Goal: Communication & Community: Answer question/provide support

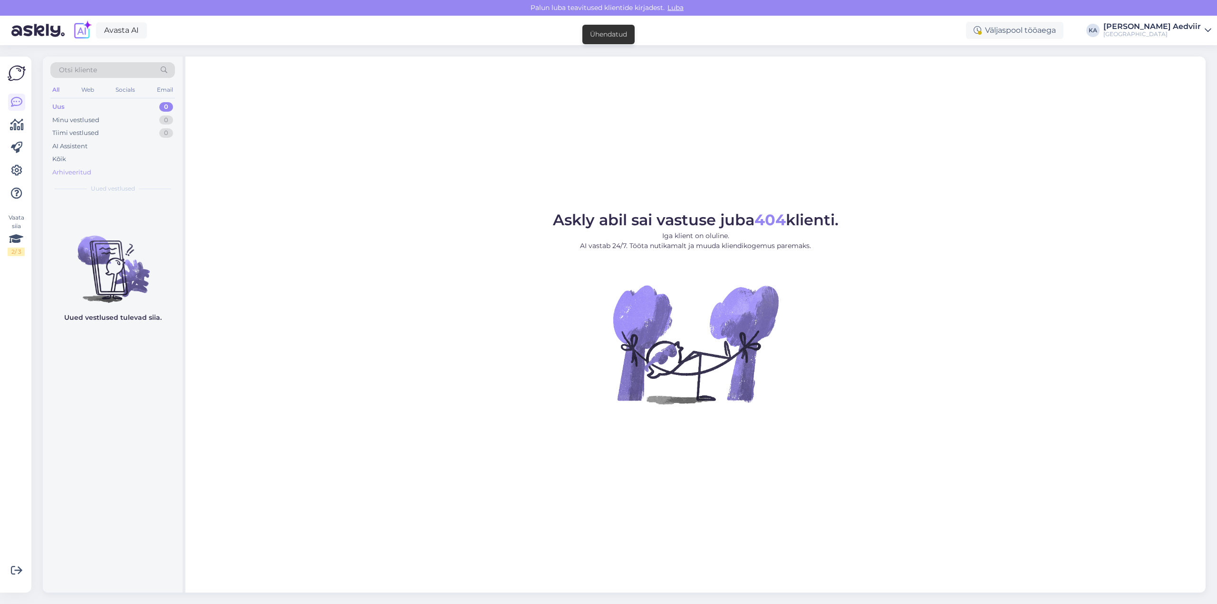
click at [64, 171] on div "Arhiveeritud" at bounding box center [71, 173] width 39 height 10
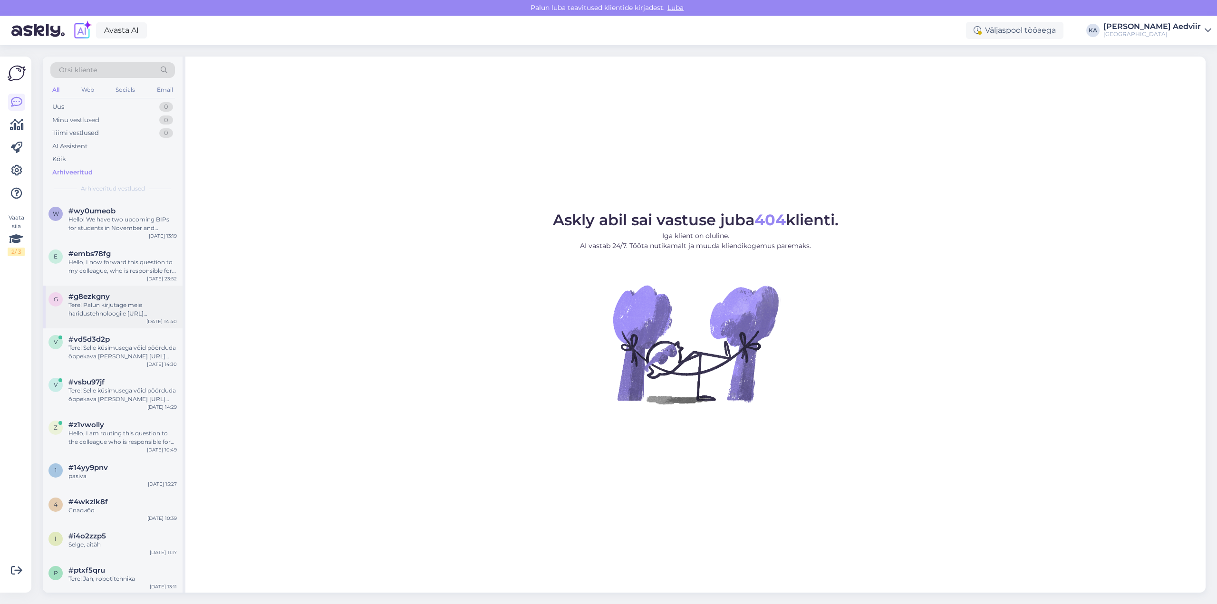
scroll to position [143, 0]
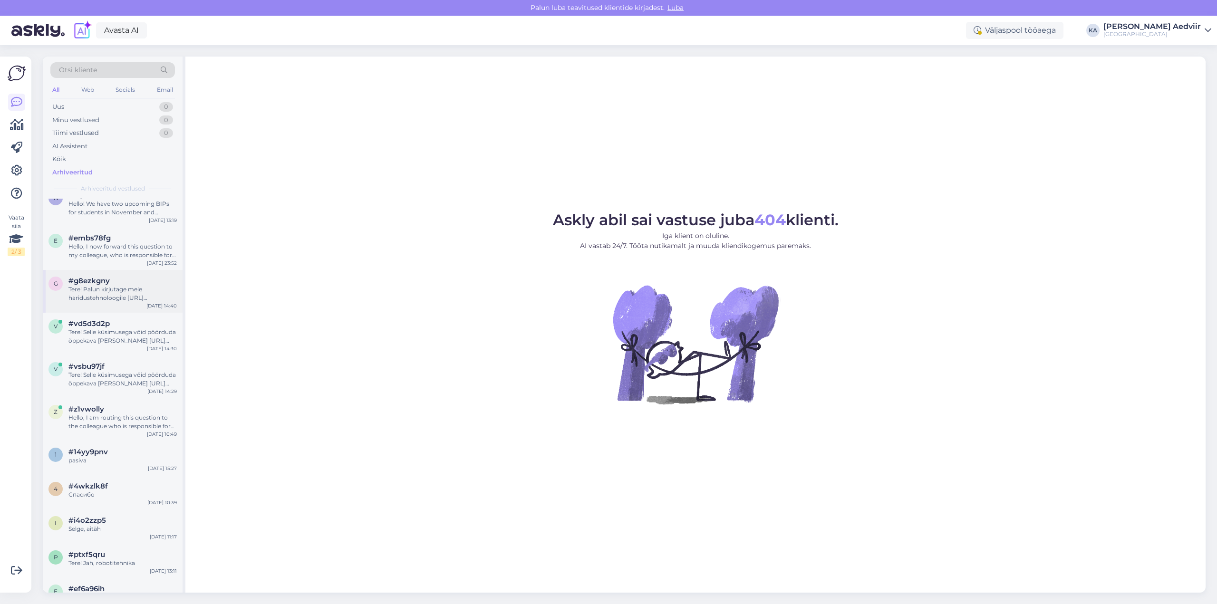
click at [124, 294] on div "Tere! Palun kirjutage meie haridustehnoloogile [URL][DOMAIN_NAME][PERSON_NAME]" at bounding box center [122, 293] width 108 height 17
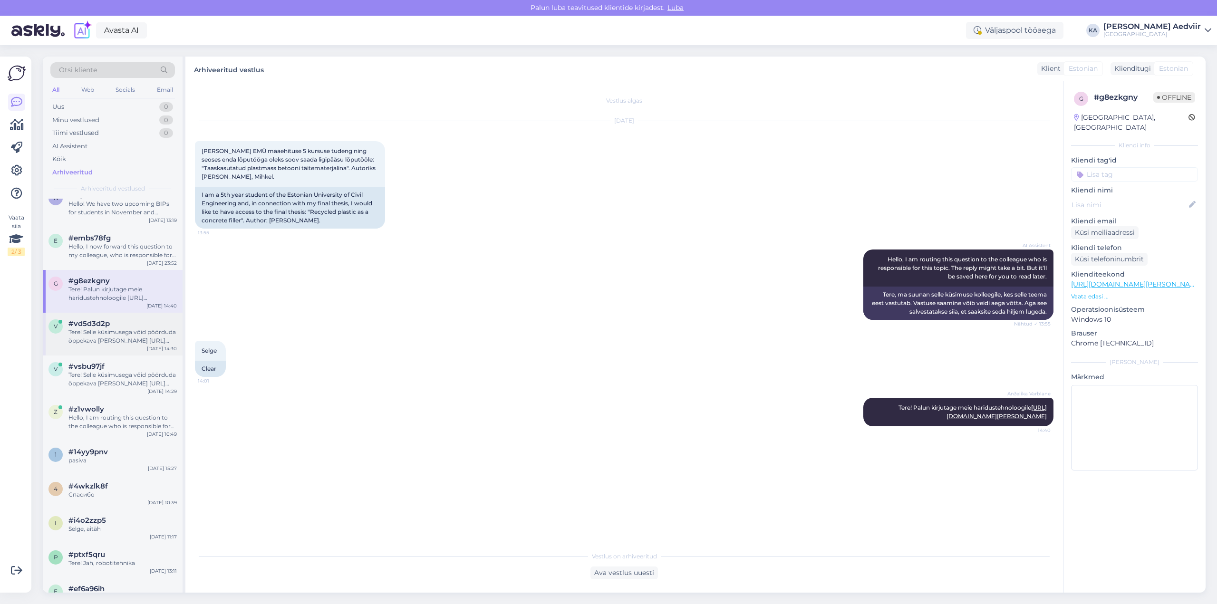
click at [110, 334] on div "Tere! Selle küsimusega võid pöörduda õppekava [PERSON_NAME] [URL][DOMAIN_NAME][…" at bounding box center [122, 336] width 108 height 17
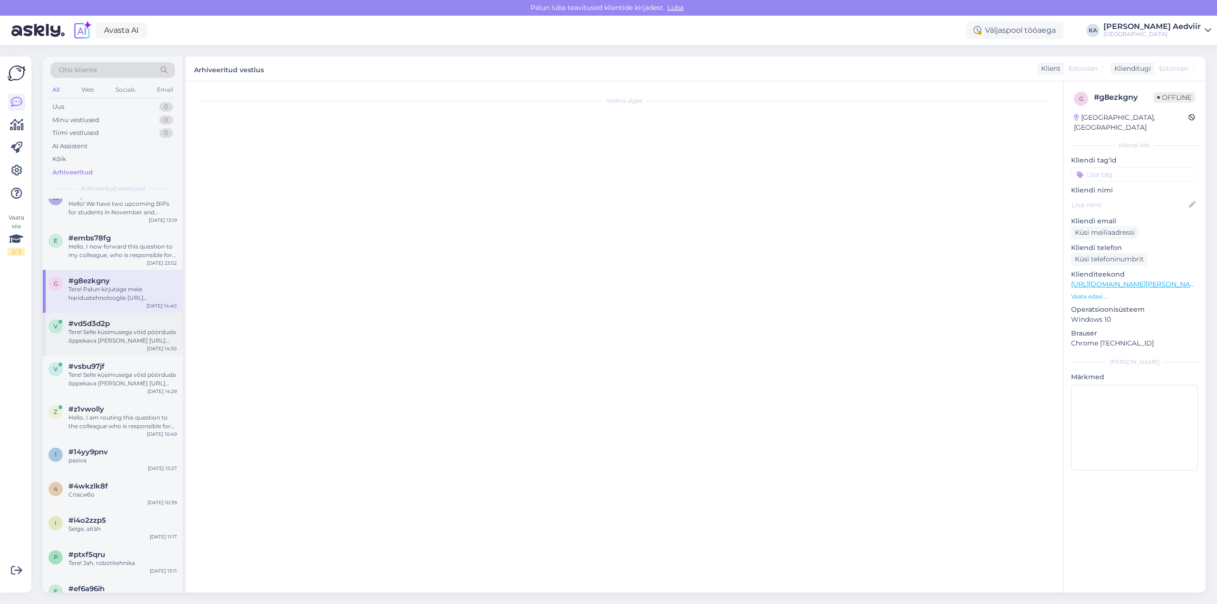
scroll to position [23, 0]
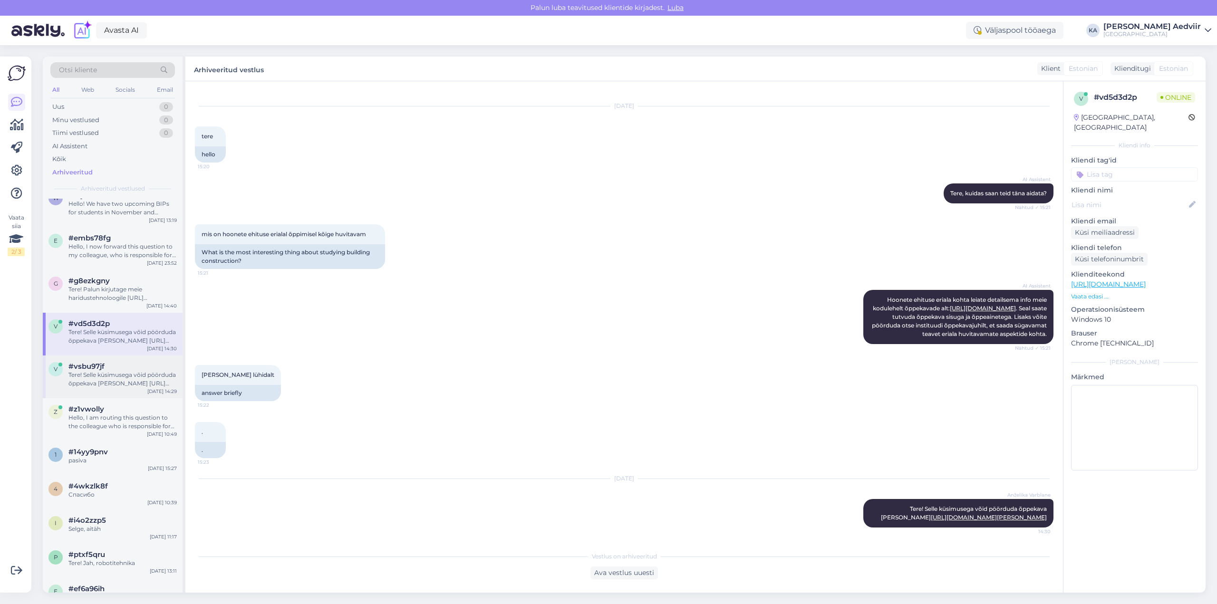
click at [87, 375] on div "Tere! Selle küsimusega võid pöörduda õppekava [PERSON_NAME] [URL][DOMAIN_NAME][…" at bounding box center [122, 379] width 108 height 17
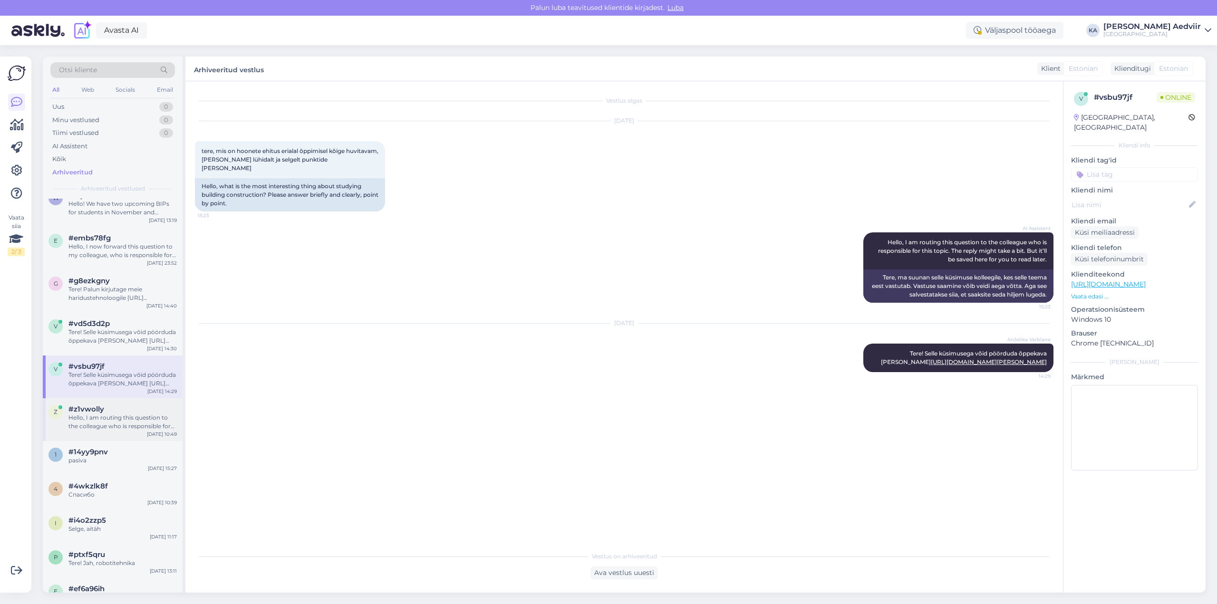
click at [92, 415] on div "Hello, I am routing this question to the colleague who is responsible for this …" at bounding box center [122, 421] width 108 height 17
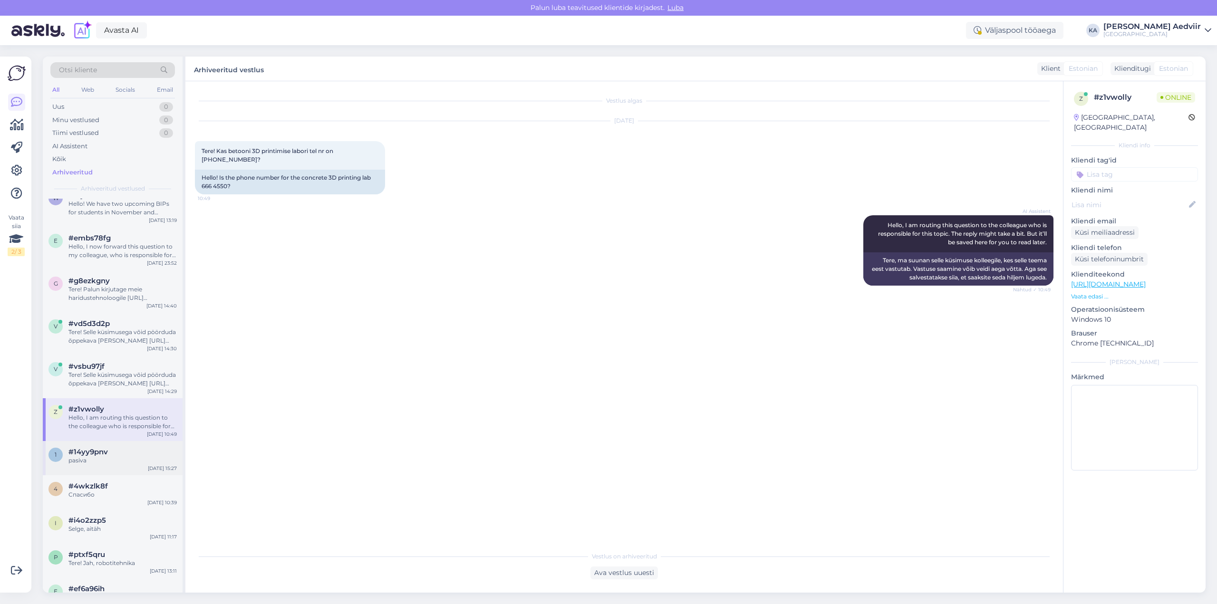
click at [87, 454] on span "#14yy9pnv" at bounding box center [87, 452] width 39 height 9
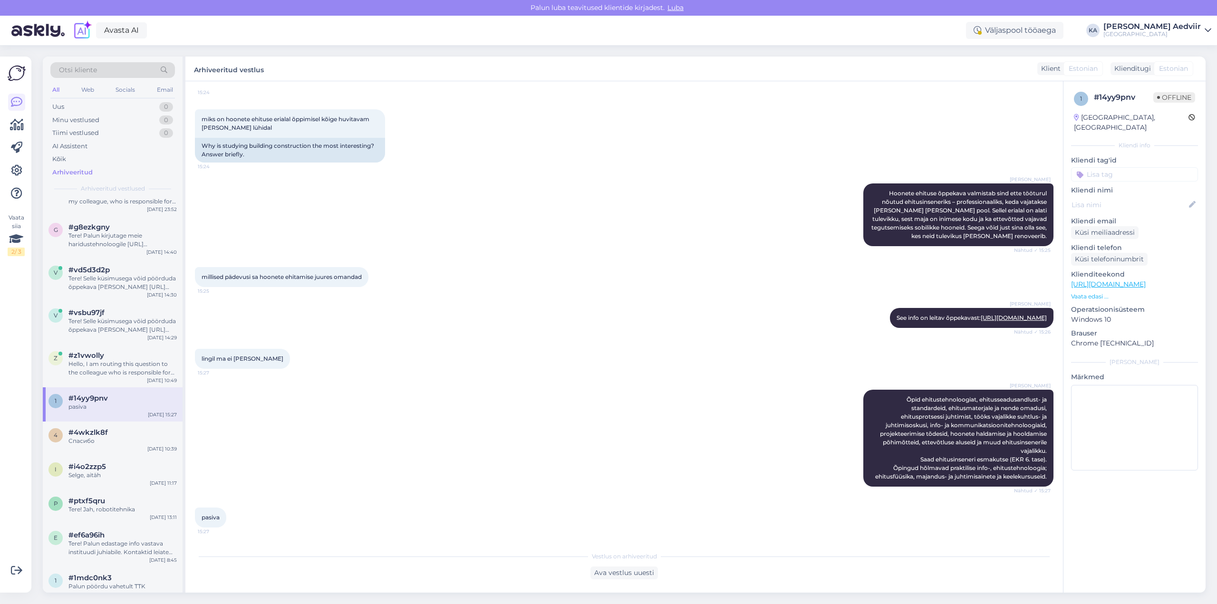
scroll to position [238, 0]
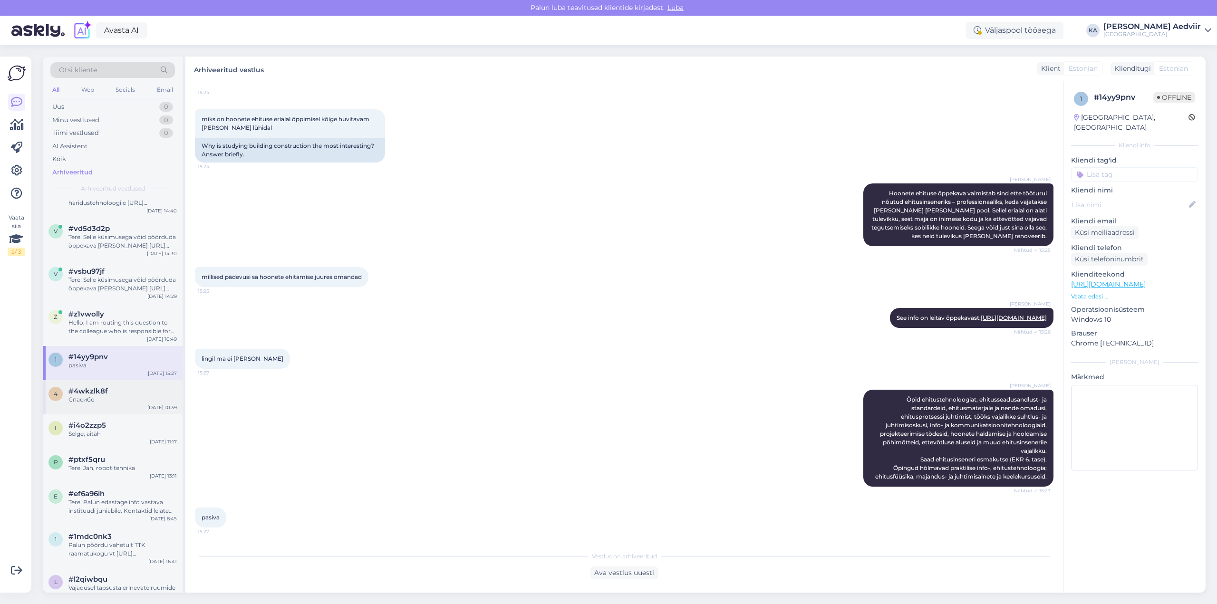
click at [83, 394] on span "#4wkzlk8f" at bounding box center [87, 391] width 39 height 9
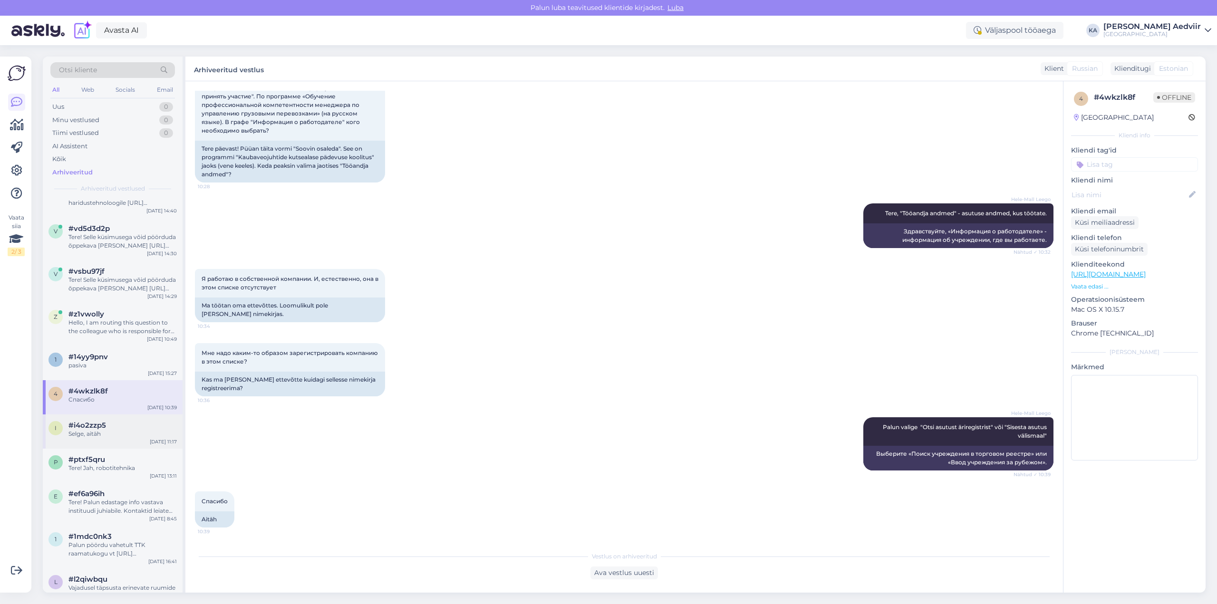
click at [89, 426] on span "#i4o2zzp5" at bounding box center [87, 425] width 38 height 9
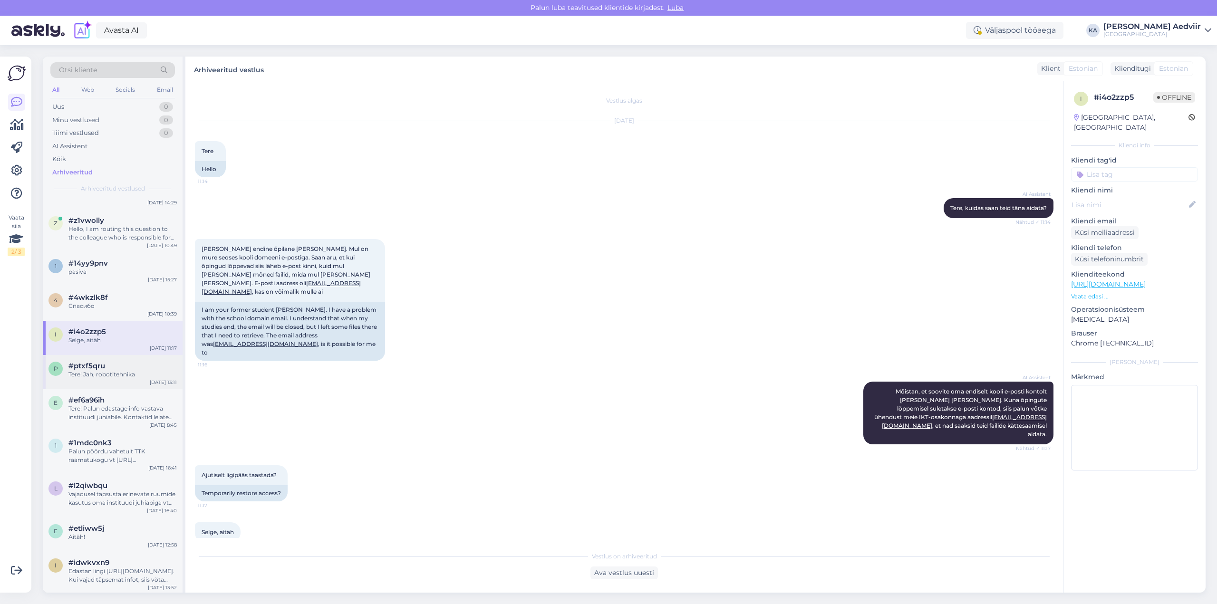
scroll to position [333, 0]
click at [102, 371] on div "Tere! Jah, robotitehnika" at bounding box center [122, 373] width 108 height 9
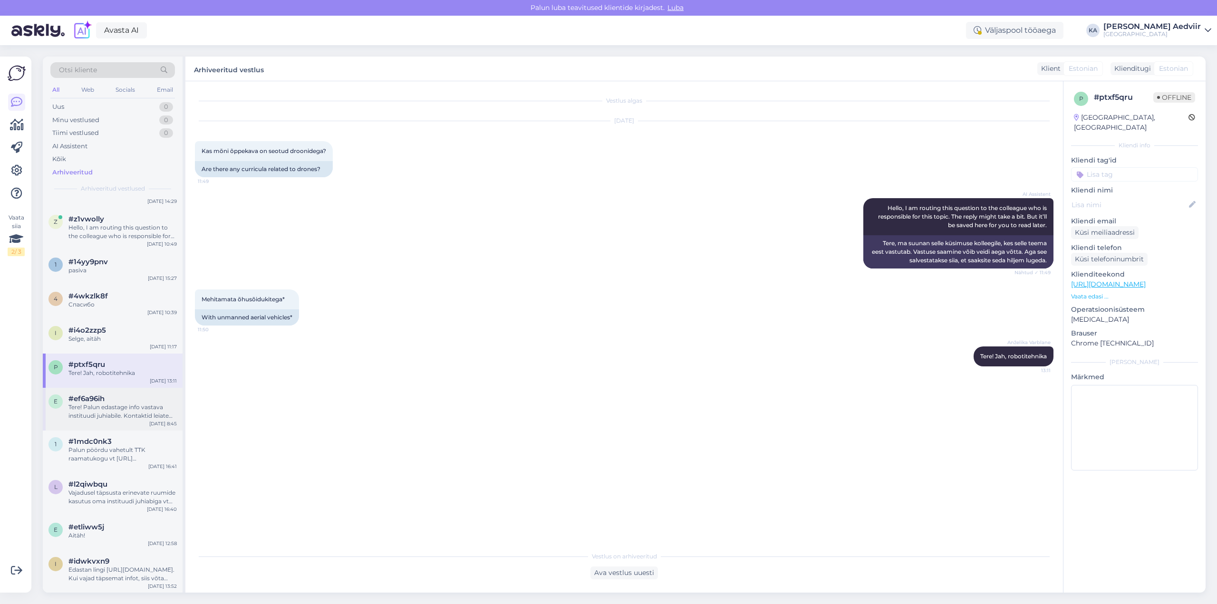
click at [107, 406] on div "Tere! Palun edastage info vastava instituudi juhiabile. Kontaktid leiate [URL][…" at bounding box center [122, 411] width 108 height 17
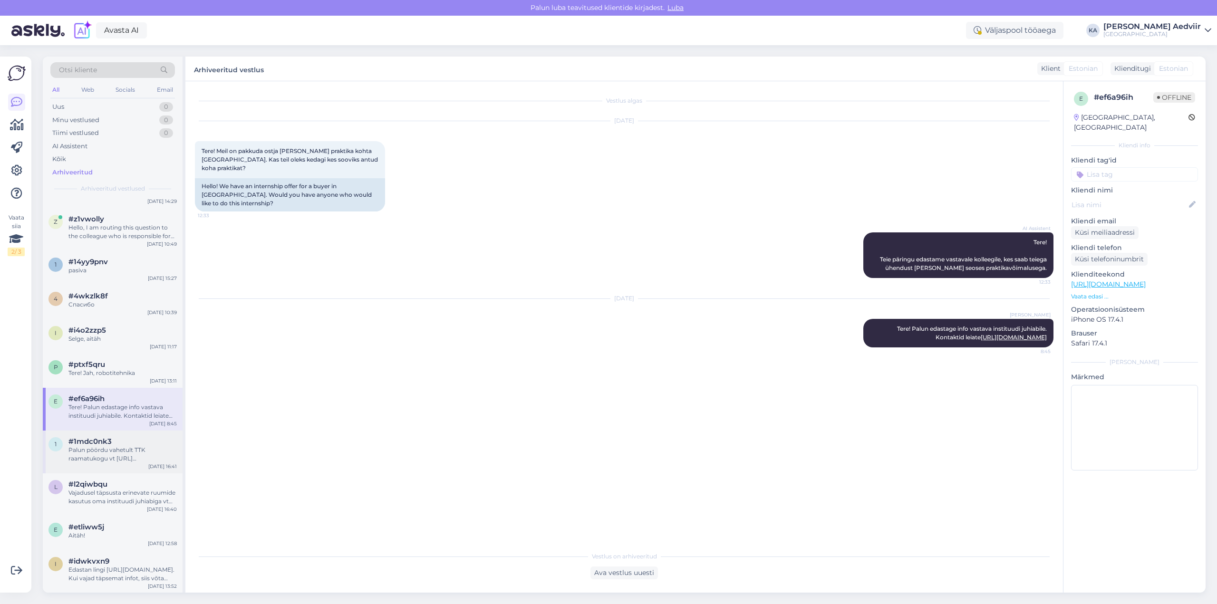
click at [102, 451] on div "Palun pöördu vahetult TTK raamatukogu vt [URL][DOMAIN_NAME]" at bounding box center [122, 454] width 108 height 17
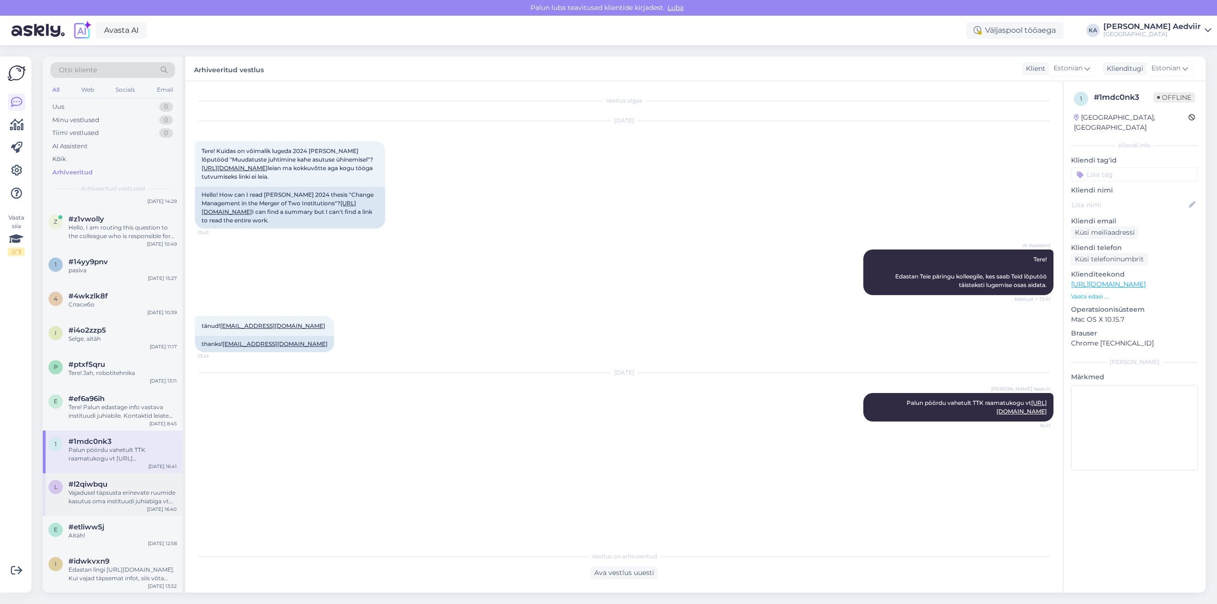
click at [110, 491] on div "Vajadusel täpsusta erinevate ruumide kasutus oma instituudi juhiabiga vt [URL][…" at bounding box center [122, 497] width 108 height 17
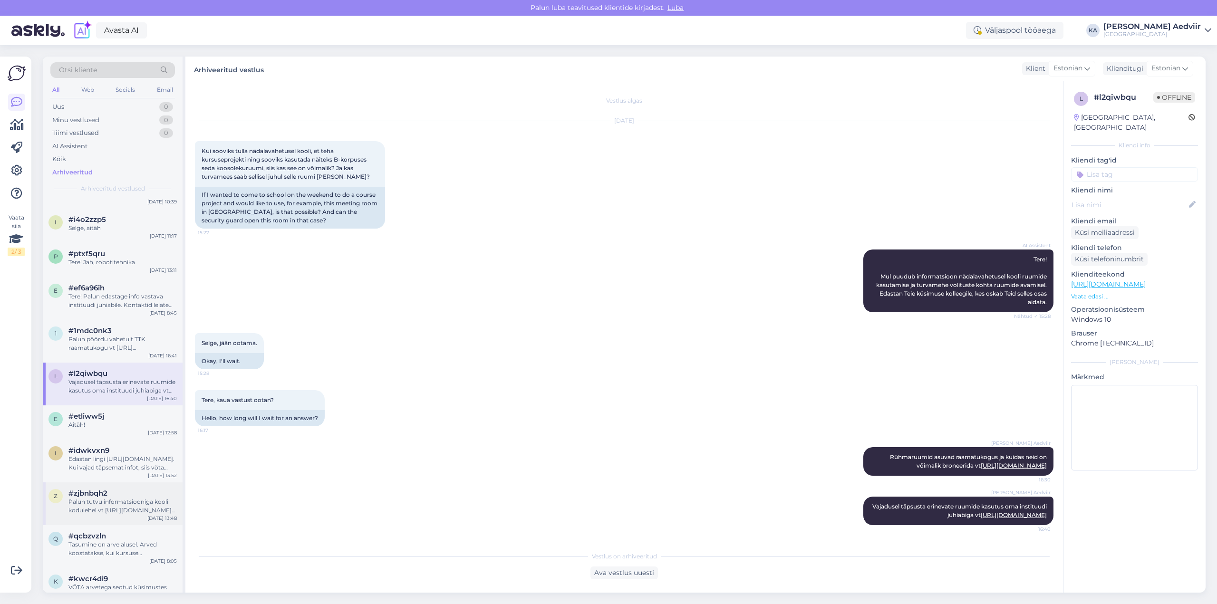
scroll to position [475, 0]
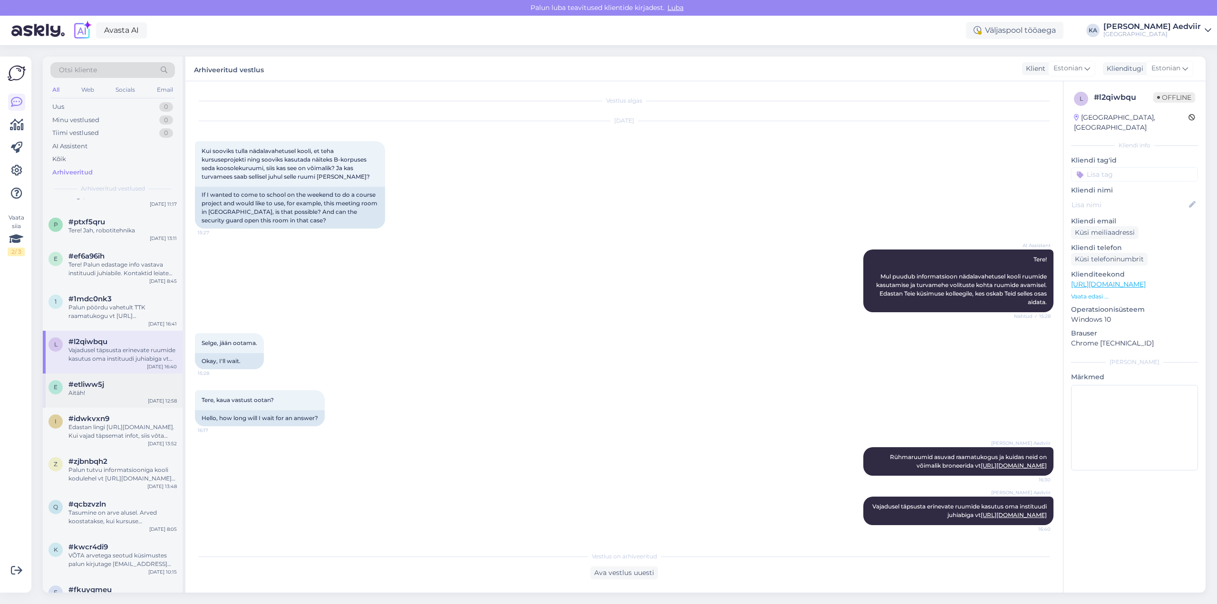
click at [86, 391] on div "Aitäh!" at bounding box center [122, 393] width 108 height 9
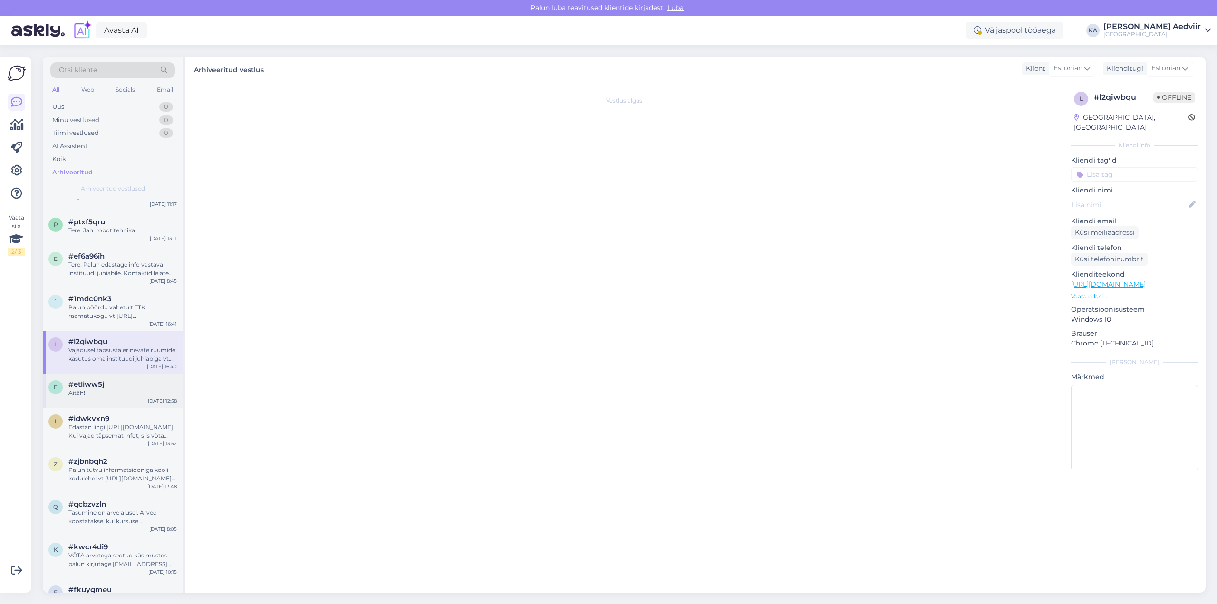
scroll to position [0, 0]
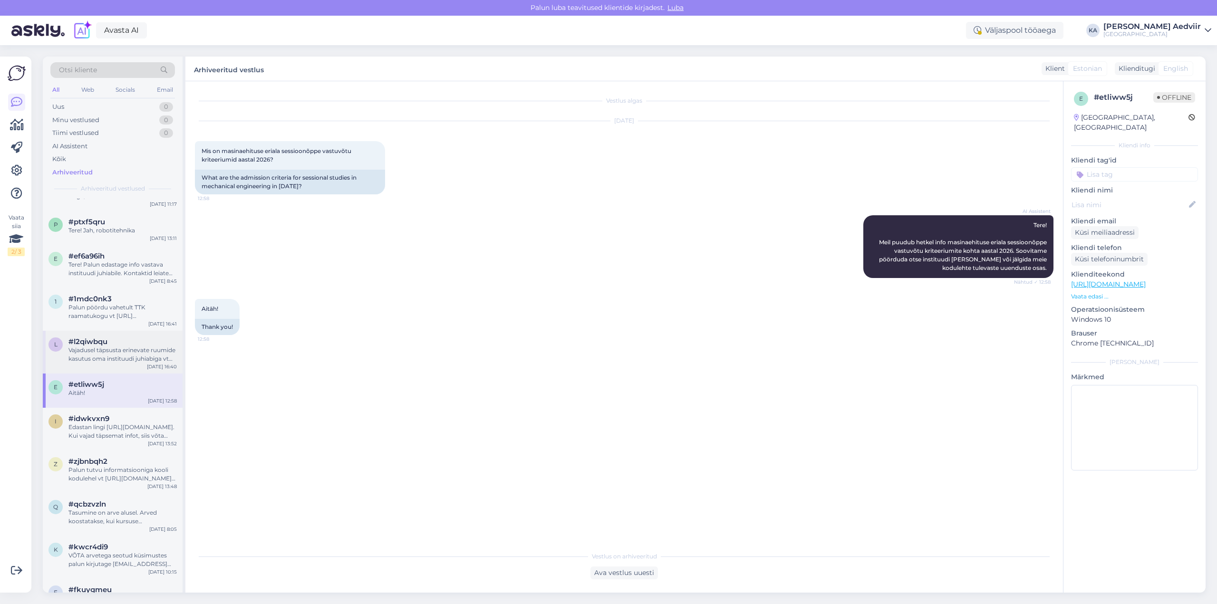
click at [92, 356] on div "Vajadusel täpsusta erinevate ruumide kasutus oma instituudi juhiabiga vt [URL][…" at bounding box center [122, 354] width 108 height 17
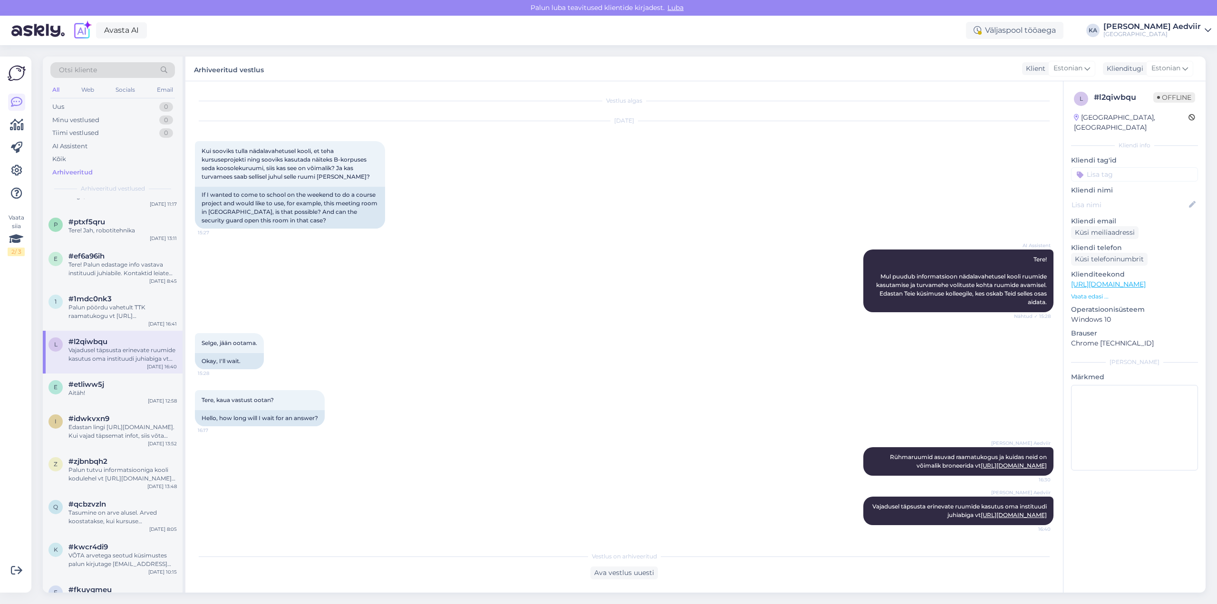
scroll to position [23, 0]
